Goal: Find specific page/section: Find specific page/section

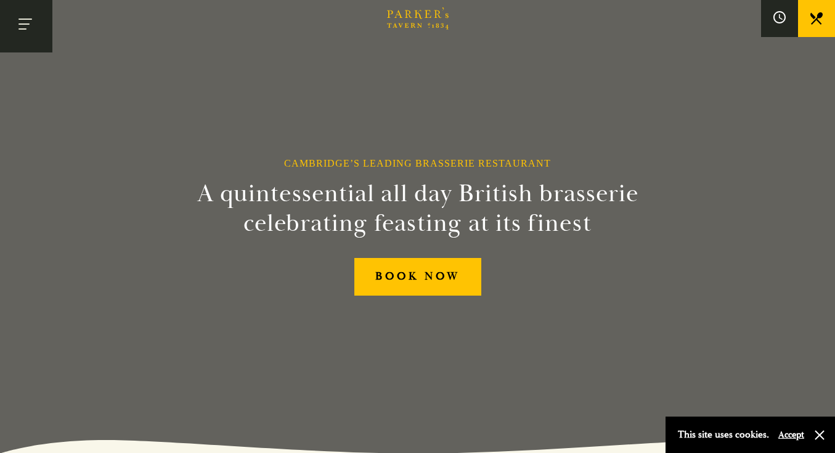
click at [17, 19] on button "Toggle navigation" at bounding box center [26, 26] width 52 height 52
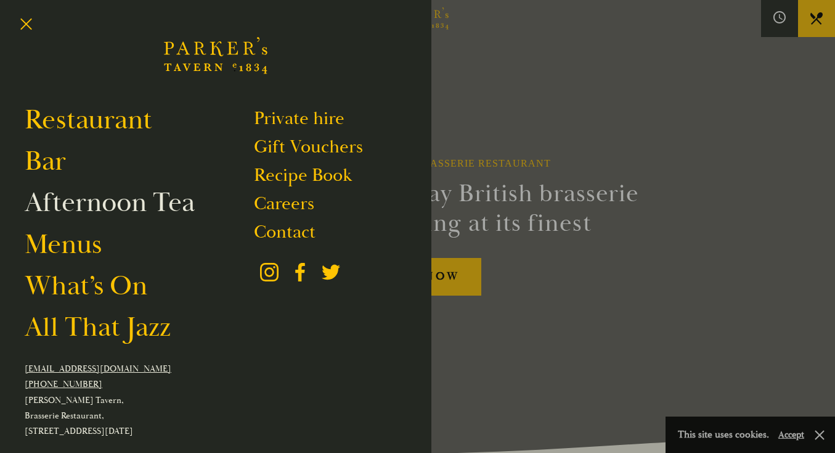
click at [125, 204] on link "Afternoon Tea" at bounding box center [110, 202] width 170 height 35
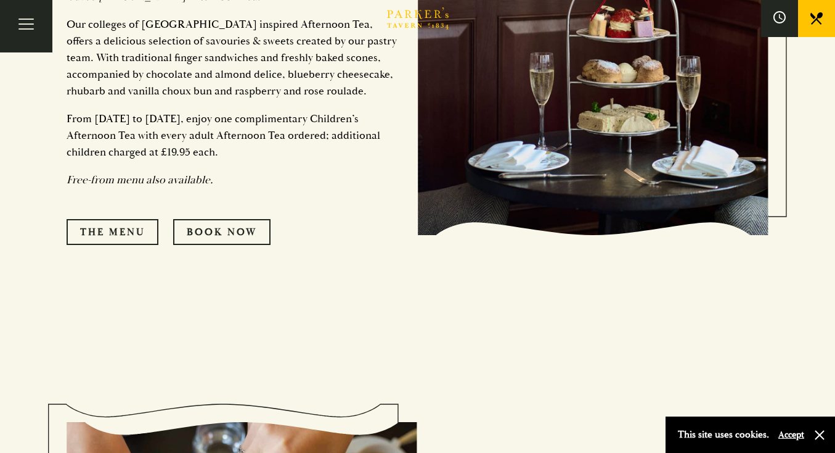
scroll to position [734, 0]
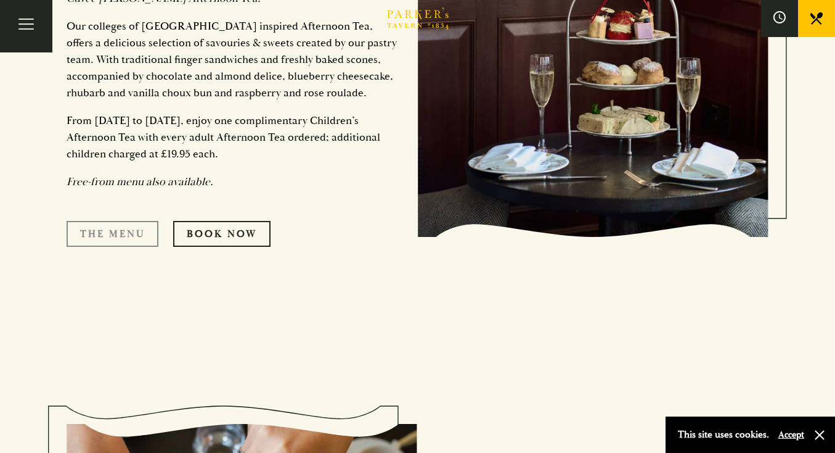
click at [123, 221] on link "The Menu" at bounding box center [113, 234] width 92 height 26
